Goal: Consume media (video, audio): Consume media (video, audio)

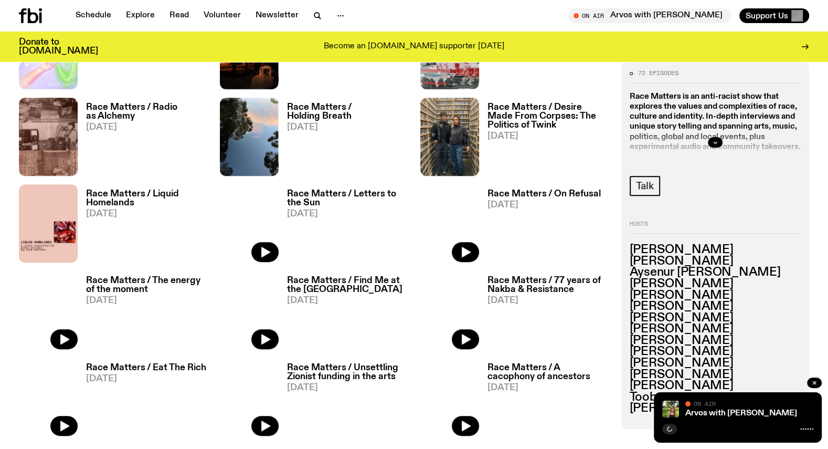
scroll to position [627, 0]
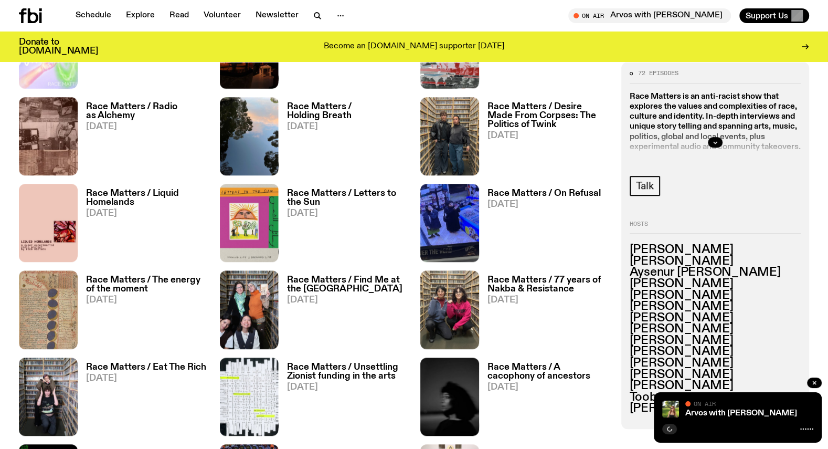
click at [513, 191] on h3 "Race Matters / On Refusal" at bounding box center [543, 193] width 113 height 9
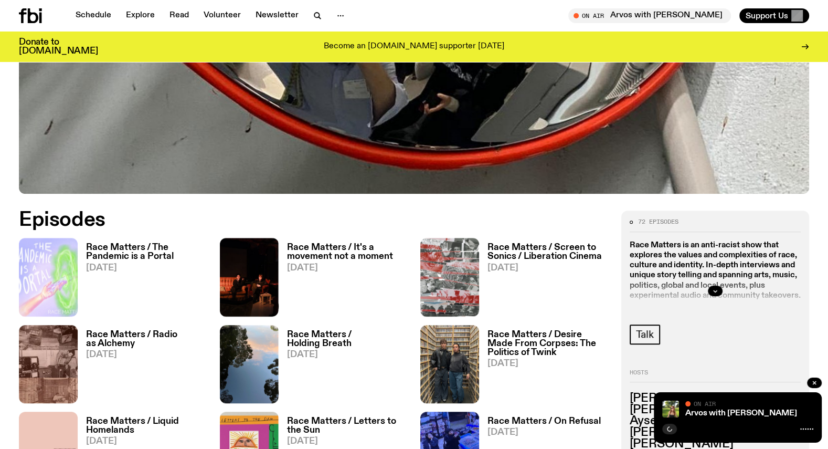
scroll to position [416, 0]
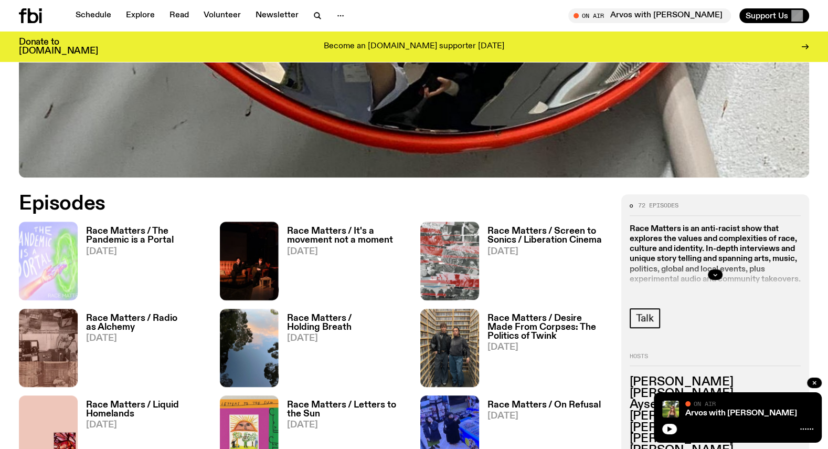
click at [362, 235] on h3 "Race Matters / It's a movement not a moment" at bounding box center [347, 236] width 121 height 18
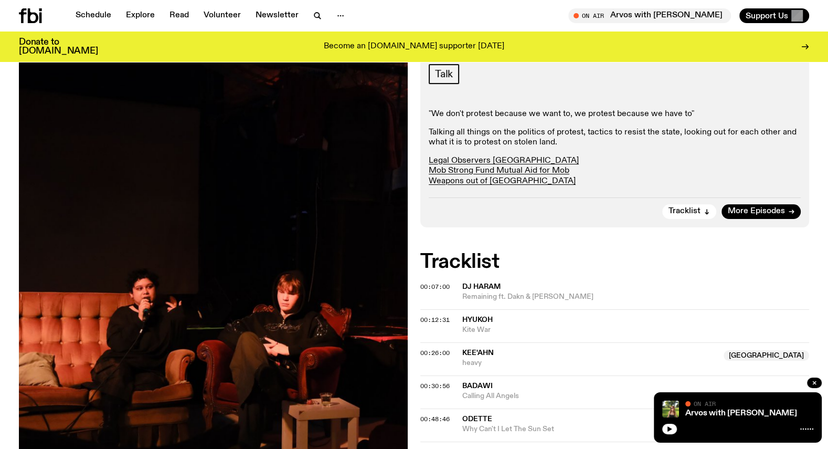
scroll to position [215, 0]
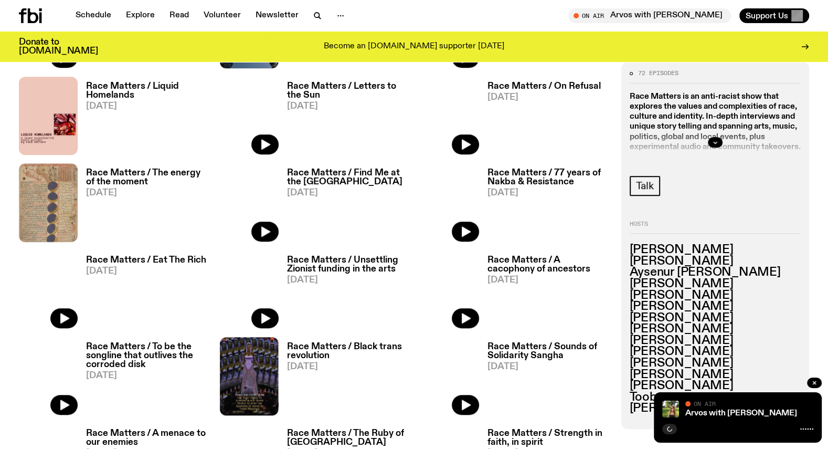
scroll to position [733, 0]
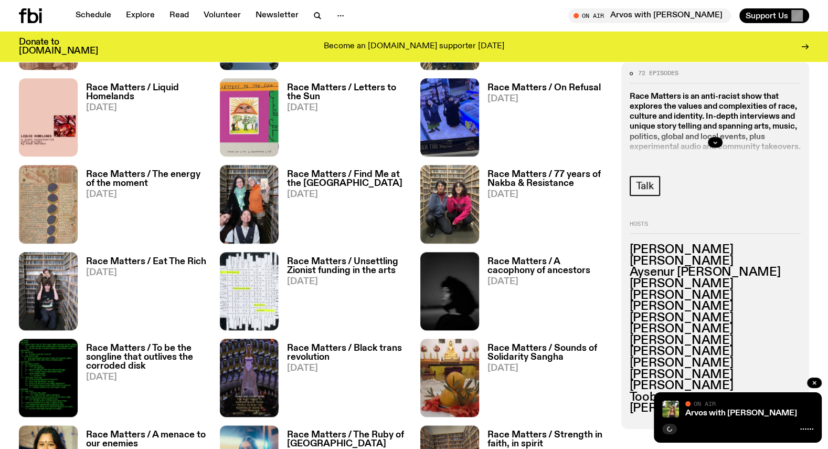
click at [509, 84] on h3 "Race Matters / On Refusal" at bounding box center [543, 87] width 113 height 9
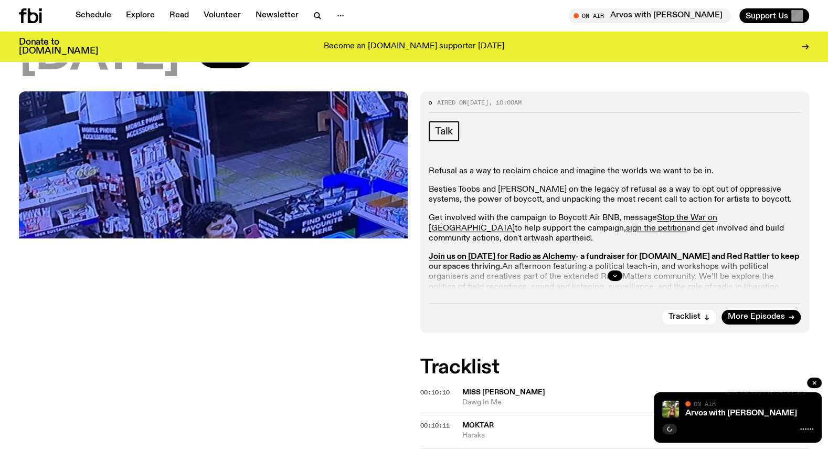
scroll to position [121, 0]
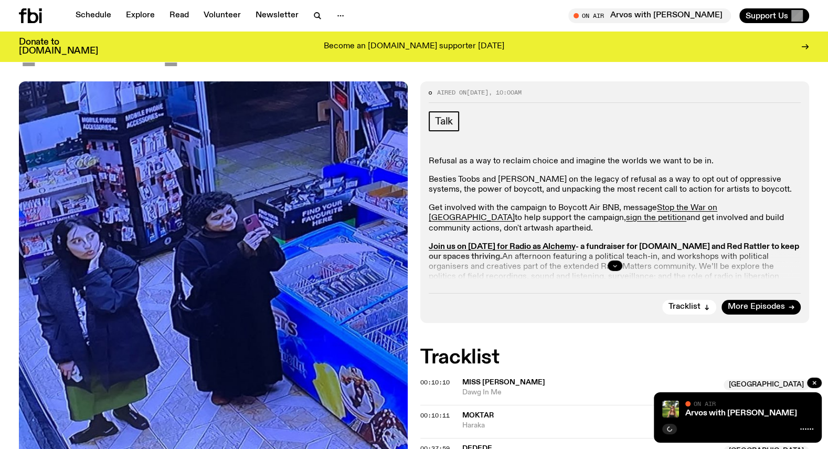
click at [613, 262] on icon "button" at bounding box center [615, 265] width 6 height 6
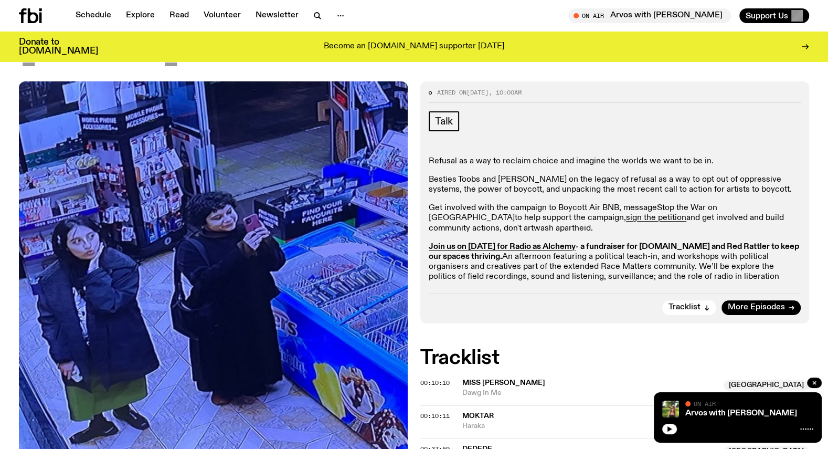
click at [699, 211] on link "Stop the War on Palestine" at bounding box center [573, 213] width 289 height 18
click at [626, 219] on link "sign the petition" at bounding box center [656, 217] width 60 height 8
click at [592, 192] on p "Besties Toobs and Shareeka on the legacy of refusal as a way to opt out of oppr…" at bounding box center [615, 185] width 372 height 20
click at [814, 378] on button "button" at bounding box center [814, 382] width 15 height 10
